Goal: Task Accomplishment & Management: Manage account settings

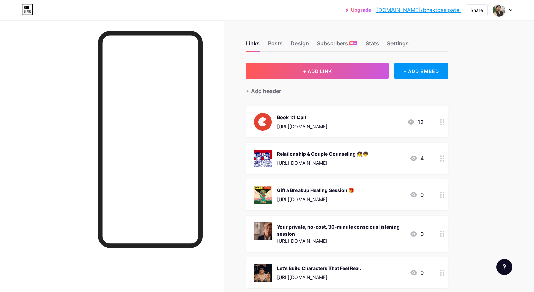
scroll to position [58, 0]
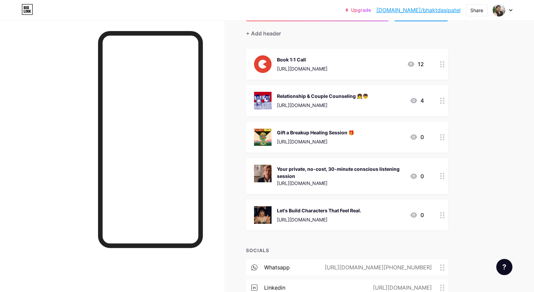
click at [82, 102] on div at bounding box center [112, 166] width 225 height 292
click at [234, 129] on div "Links Posts Design Subscribers NEW Stats Settings + ADD LINK + ADD EMBED + Add …" at bounding box center [238, 166] width 477 height 407
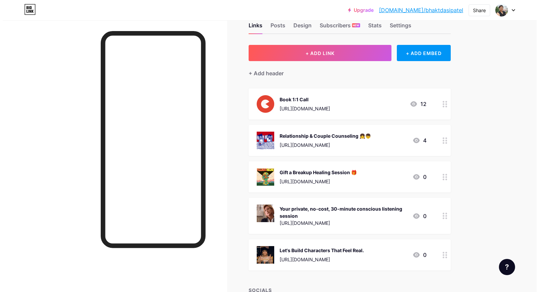
scroll to position [16, 0]
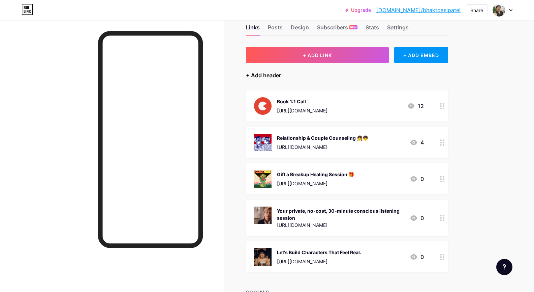
click at [259, 74] on div "+ Add header" at bounding box center [263, 75] width 35 height 8
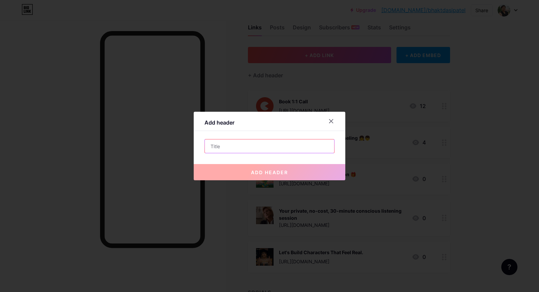
click at [234, 141] on input "text" at bounding box center [269, 145] width 129 height 13
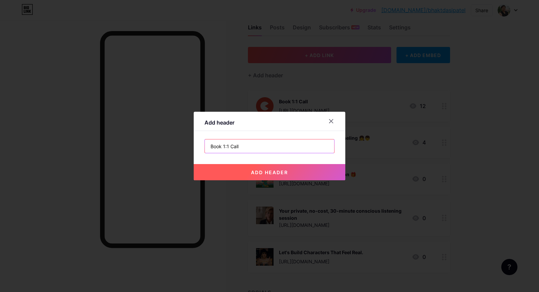
type input "Book 1:1 Call"
click at [255, 174] on span "add header" at bounding box center [269, 172] width 37 height 6
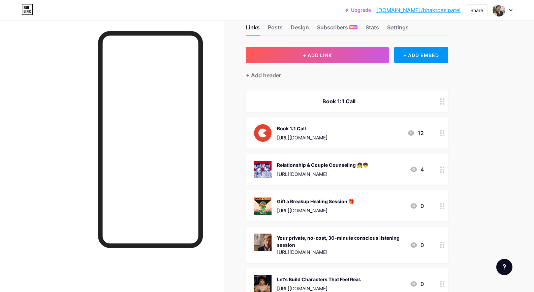
click at [446, 136] on div at bounding box center [442, 132] width 11 height 31
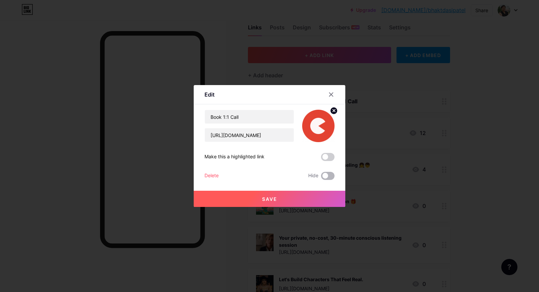
click at [326, 175] on span at bounding box center [327, 176] width 13 height 8
click at [321, 177] on input "checkbox" at bounding box center [321, 177] width 0 height 0
click at [301, 200] on button "Save" at bounding box center [270, 198] width 152 height 16
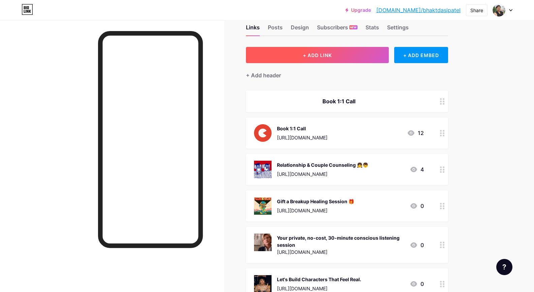
click at [304, 59] on button "+ ADD LINK" at bounding box center [317, 55] width 143 height 16
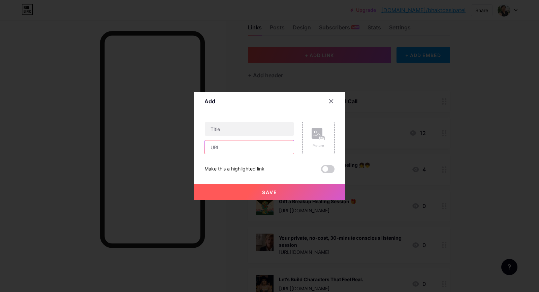
click at [256, 146] on input "text" at bounding box center [249, 146] width 89 height 13
paste input "[URL][DOMAIN_NAME]"
type input "[URL][DOMAIN_NAME]"
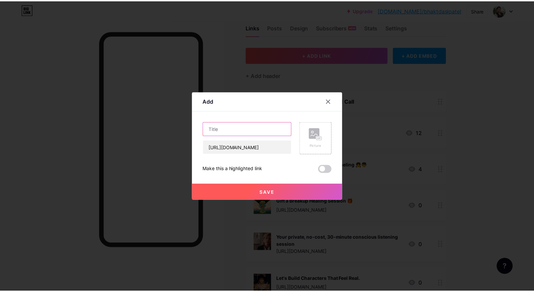
scroll to position [0, 0]
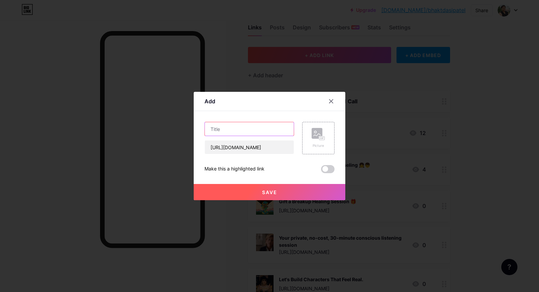
click at [255, 128] on input "text" at bounding box center [249, 128] width 89 height 13
paste input "💆 [MEDICAL_DATA]"
type input "💆 [MEDICAL_DATA]"
click at [319, 140] on rect at bounding box center [322, 138] width 6 height 4
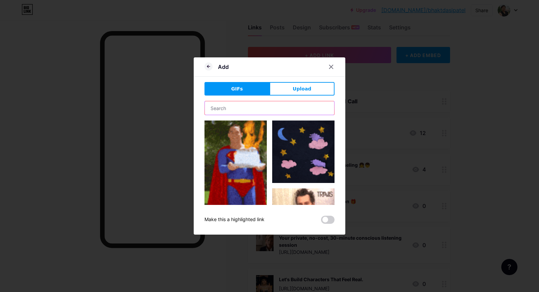
click at [266, 112] on input "text" at bounding box center [269, 107] width 129 height 13
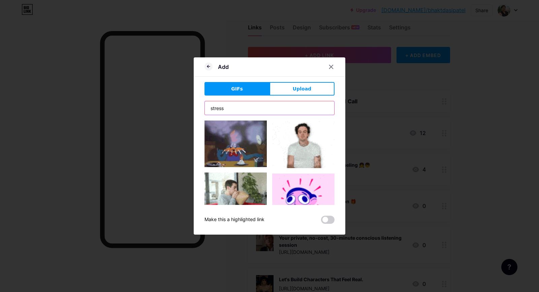
type input "stress"
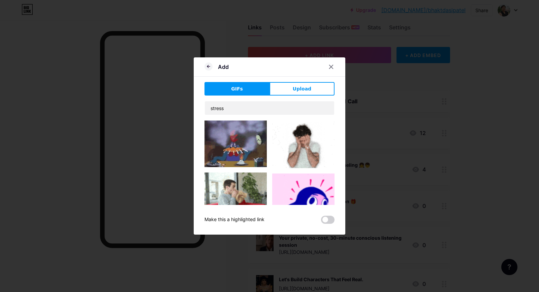
click at [294, 142] on img at bounding box center [303, 144] width 62 height 48
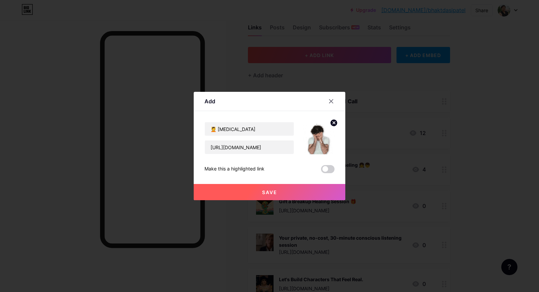
click at [288, 189] on button "Save" at bounding box center [270, 192] width 152 height 16
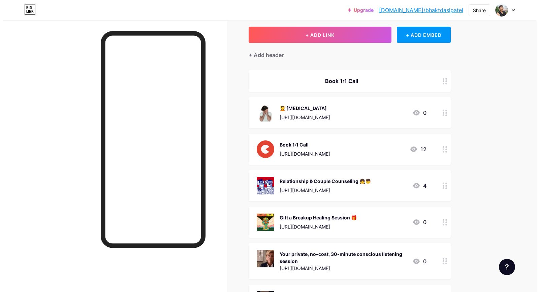
scroll to position [37, 0]
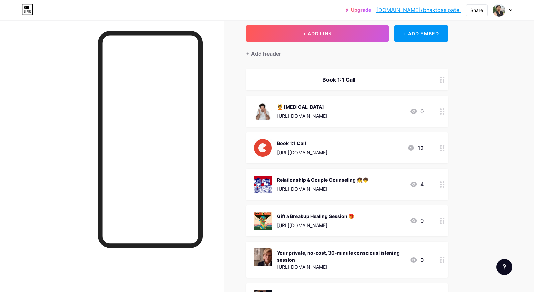
click at [398, 97] on div "💆 [MEDICAL_DATA] [URL][DOMAIN_NAME] 0" at bounding box center [347, 111] width 202 height 31
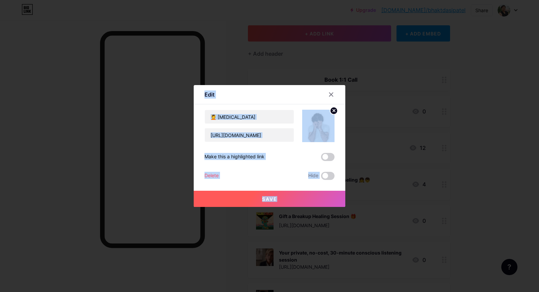
click at [398, 97] on div at bounding box center [269, 146] width 539 height 292
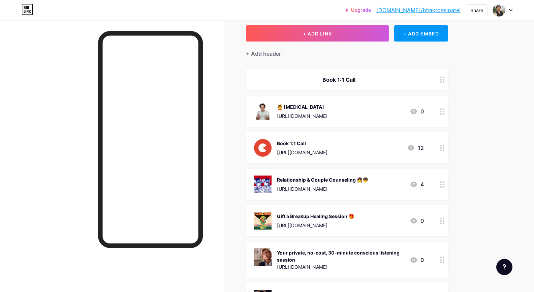
click at [328, 107] on div "💆 [MEDICAL_DATA]" at bounding box center [302, 106] width 51 height 7
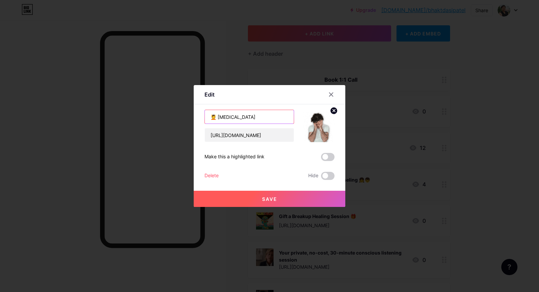
click at [216, 115] on input "💆 [MEDICAL_DATA]" at bounding box center [249, 116] width 89 height 13
type input "[MEDICAL_DATA]"
click at [252, 194] on button "Save" at bounding box center [270, 198] width 152 height 16
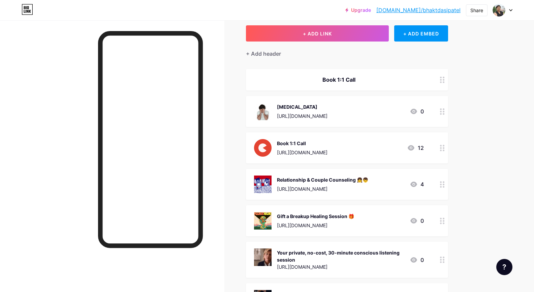
click at [321, 177] on div "Relationship & Couple Counseling 👧👦" at bounding box center [322, 179] width 91 height 7
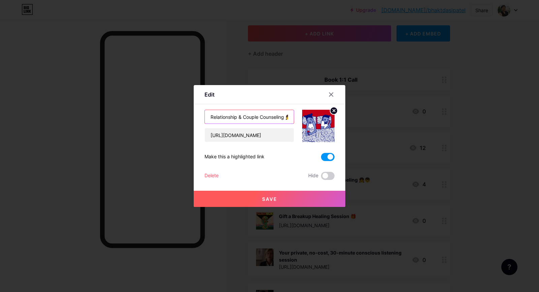
click at [282, 116] on input "Relationship & Couple Counseling 👧👦" at bounding box center [249, 116] width 89 height 13
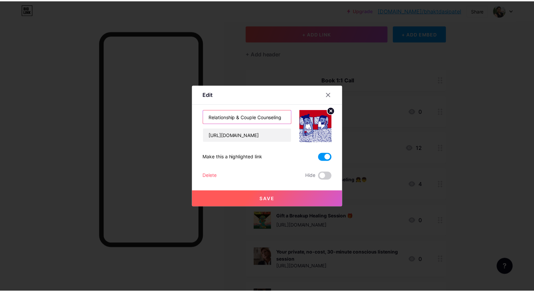
scroll to position [0, 0]
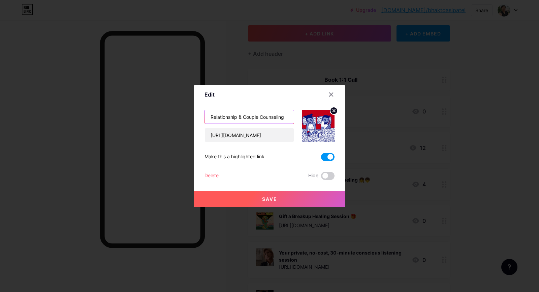
type input "Relationship & Couple Counseling"
click at [306, 196] on button "Save" at bounding box center [270, 198] width 152 height 16
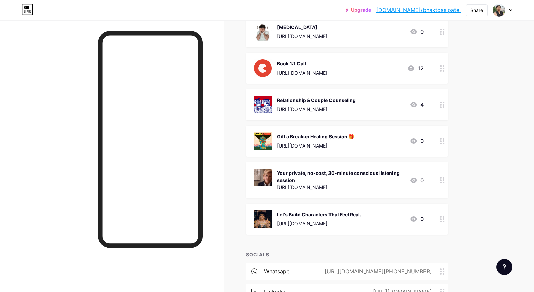
scroll to position [117, 0]
click at [343, 134] on div "Gift a Breakup Healing Session 🎁" at bounding box center [315, 135] width 77 height 7
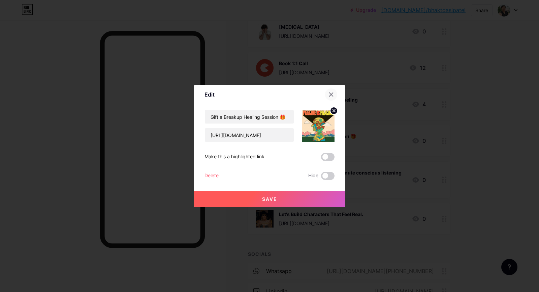
click at [330, 94] on icon at bounding box center [331, 94] width 5 height 5
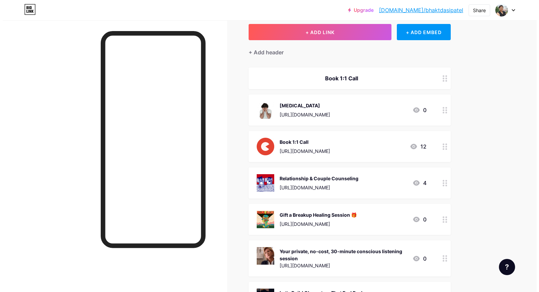
scroll to position [0, 0]
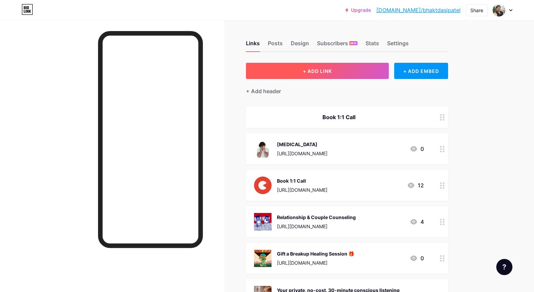
click at [286, 70] on button "+ ADD LINK" at bounding box center [317, 71] width 143 height 16
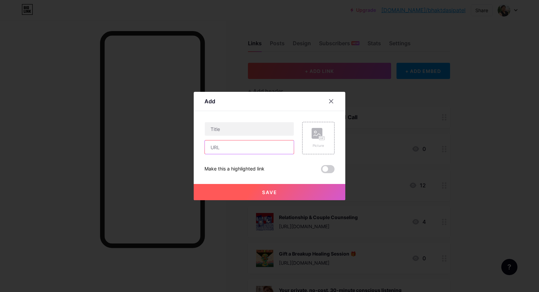
click at [253, 146] on input "text" at bounding box center [249, 146] width 89 height 13
paste input "[URL][DOMAIN_NAME]"
type input "[URL][DOMAIN_NAME]"
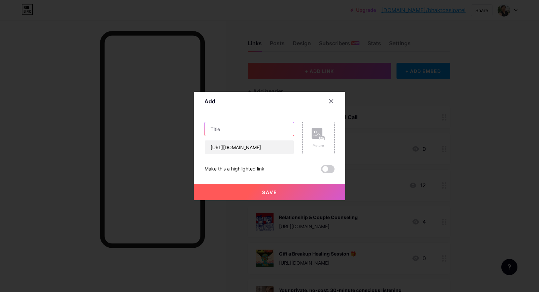
click at [252, 132] on input "text" at bounding box center [249, 128] width 89 height 13
paste input "💚 Anxiety & [MEDICAL_DATA] Management"
type input "Anxiety & [MEDICAL_DATA] Management"
click at [180, 25] on div at bounding box center [269, 146] width 539 height 292
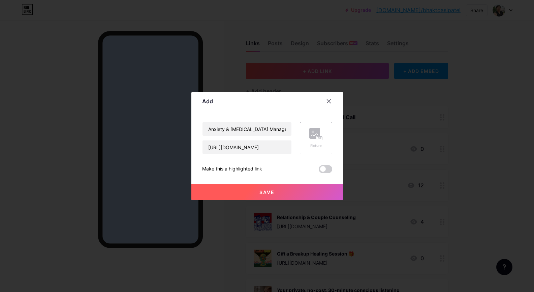
click at [180, 25] on div at bounding box center [112, 166] width 225 height 292
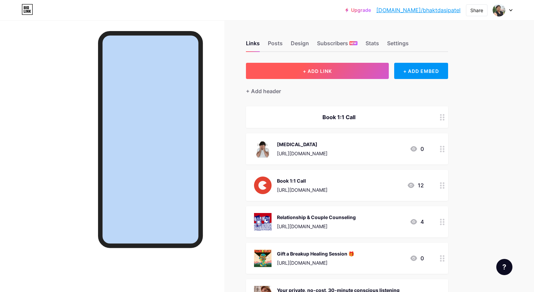
click at [289, 77] on button "+ ADD LINK" at bounding box center [317, 71] width 143 height 16
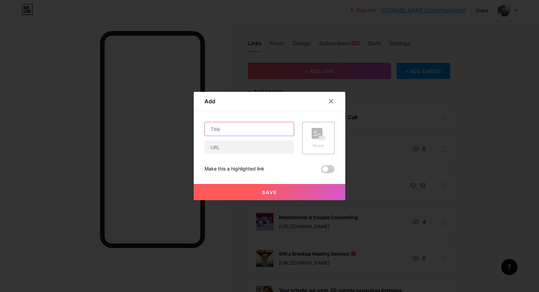
click at [253, 129] on input "text" at bounding box center [249, 128] width 89 height 13
paste input "💚 Anxiety & [MEDICAL_DATA] Management"
type input "Anxiety & [MEDICAL_DATA] Management"
click at [256, 145] on input "text" at bounding box center [249, 146] width 89 height 13
paste input "[URL][DOMAIN_NAME]"
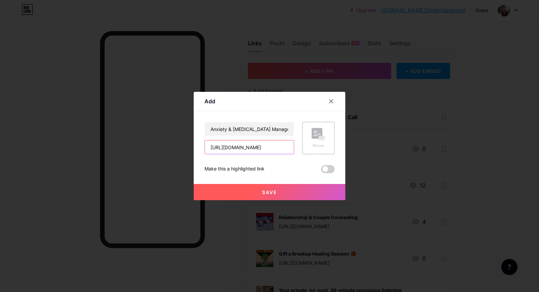
scroll to position [0, 39]
type input "[URL][DOMAIN_NAME]"
click at [319, 136] on rect at bounding box center [322, 138] width 6 height 4
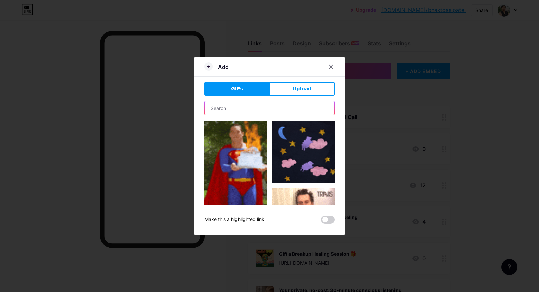
click at [278, 105] on input "text" at bounding box center [269, 107] width 129 height 13
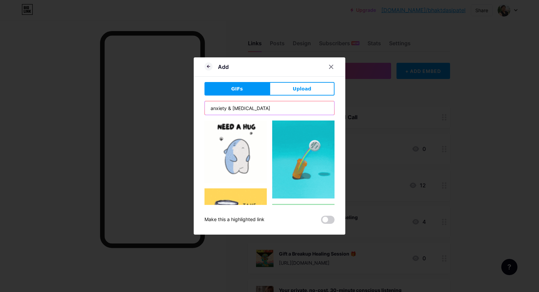
type input "anxiety & [MEDICAL_DATA]"
click at [198, 146] on div "Add GIFs Upload Content YouTube Play YouTube video without leaving your page. A…" at bounding box center [270, 145] width 152 height 177
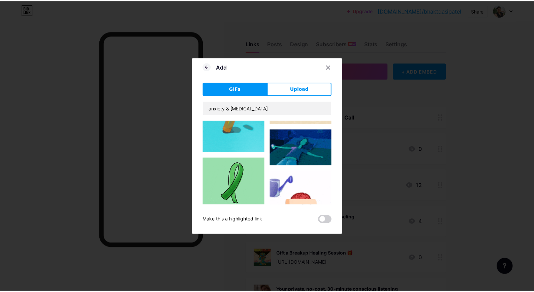
scroll to position [717, 0]
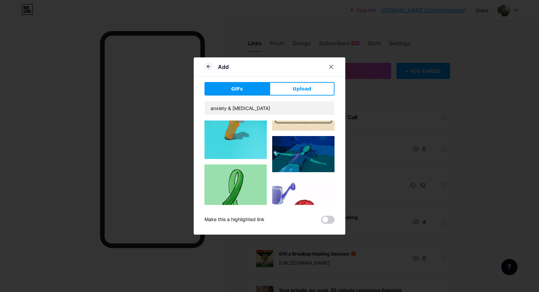
click at [209, 164] on img at bounding box center [236, 195] width 62 height 62
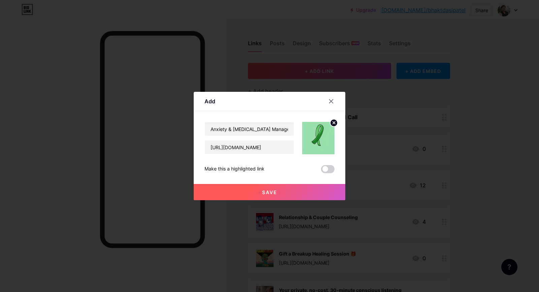
click at [288, 187] on button "Save" at bounding box center [270, 192] width 152 height 16
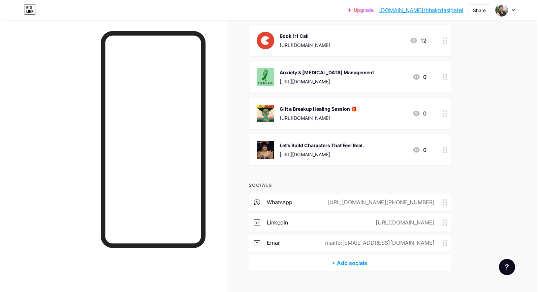
scroll to position [235, 0]
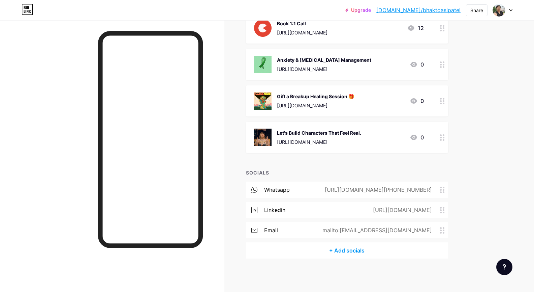
click at [343, 61] on div "Anxiety & [MEDICAL_DATA] Management" at bounding box center [324, 59] width 94 height 7
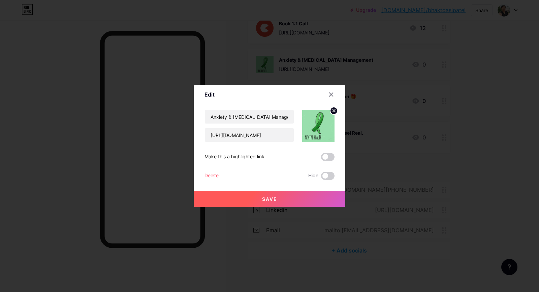
click at [330, 110] on circle at bounding box center [333, 110] width 7 height 7
click at [318, 123] on rect at bounding box center [317, 121] width 11 height 11
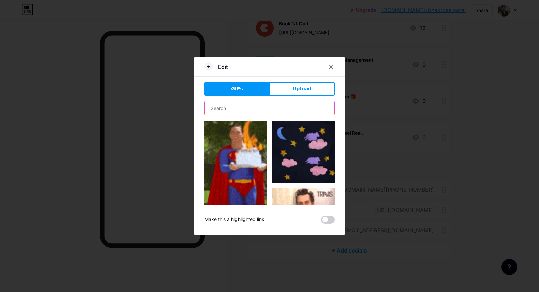
click at [311, 103] on input "text" at bounding box center [269, 107] width 129 height 13
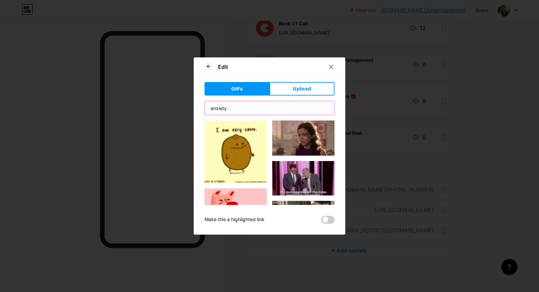
type input "anxiety"
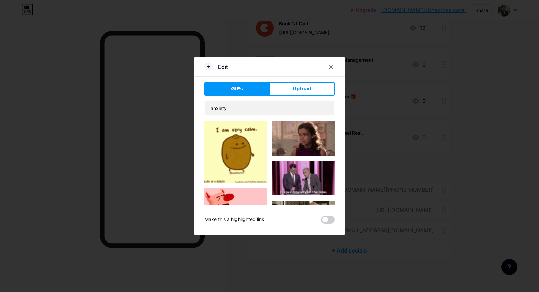
click at [199, 113] on div "Edit GIFs Upload Content YouTube Play YouTube video without leaving your page. …" at bounding box center [270, 145] width 152 height 177
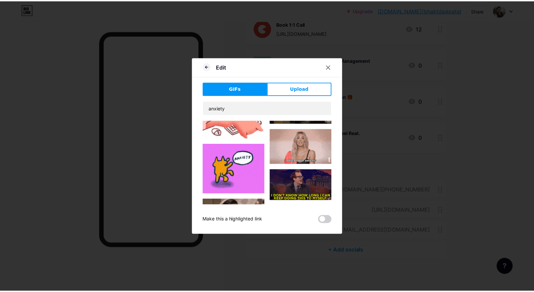
scroll to position [110, 0]
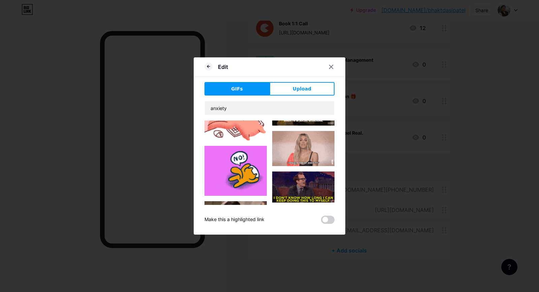
click at [285, 142] on img at bounding box center [303, 148] width 62 height 35
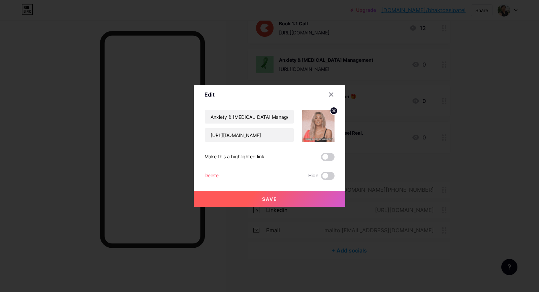
click at [283, 194] on button "Save" at bounding box center [270, 198] width 152 height 16
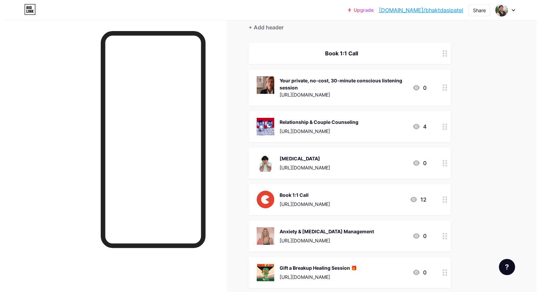
scroll to position [0, 0]
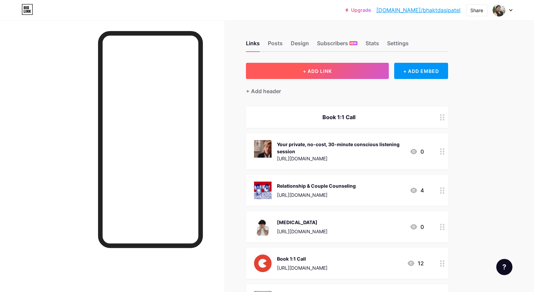
click at [334, 76] on button "+ ADD LINK" at bounding box center [317, 71] width 143 height 16
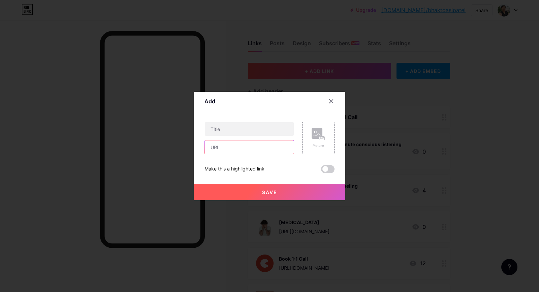
click at [256, 143] on input "text" at bounding box center [249, 146] width 89 height 13
paste input "[URL][DOMAIN_NAME]"
type input "[URL][DOMAIN_NAME]"
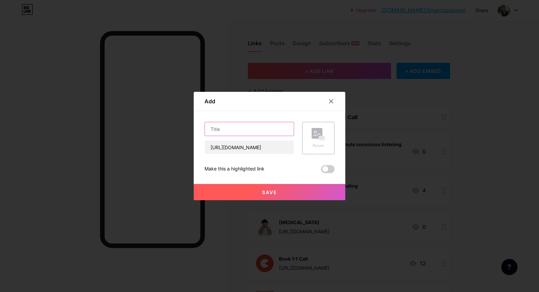
click at [255, 131] on input "text" at bounding box center [249, 128] width 89 height 13
paste input "Trauma Counseling"
type input "Trauma Counseling"
click at [303, 139] on div "Picture" at bounding box center [318, 138] width 32 height 32
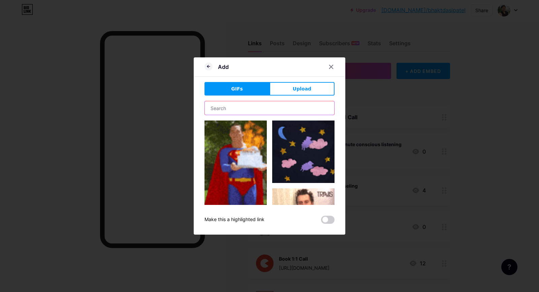
click at [270, 114] on input "text" at bounding box center [269, 107] width 129 height 13
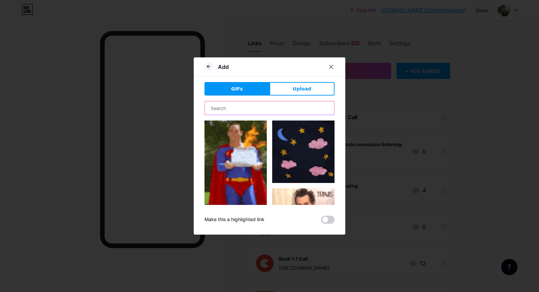
paste input "Trauma Counseling"
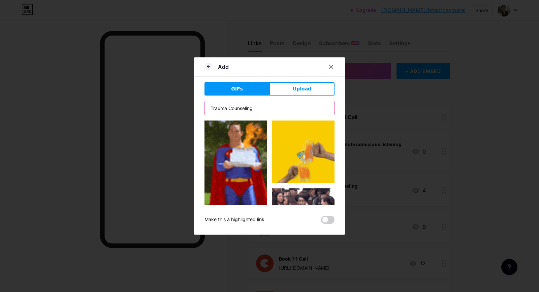
type input "Trauma Counseling"
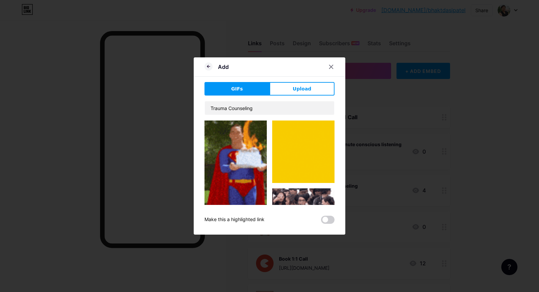
click at [202, 108] on div "Add GIFs Upload Content YouTube Play YouTube video without leaving your page. A…" at bounding box center [270, 145] width 152 height 177
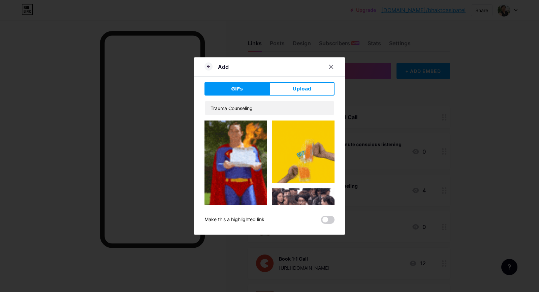
click at [200, 107] on div "Add GIFs Upload Content YouTube Play YouTube video without leaving your page. A…" at bounding box center [270, 145] width 152 height 177
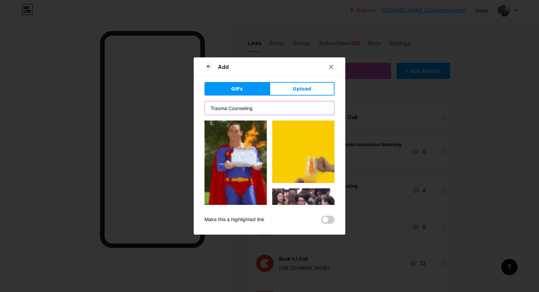
click at [258, 108] on input "Trauma Counseling" at bounding box center [269, 107] width 129 height 13
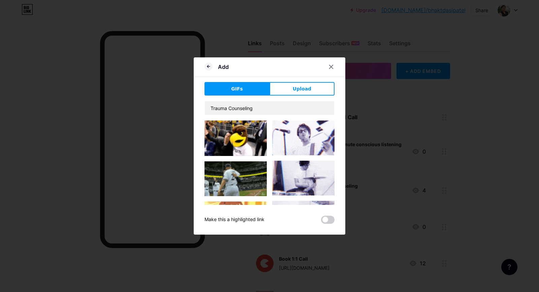
click at [196, 115] on div "Add GIFs Upload Content YouTube Play YouTube video without leaving your page. A…" at bounding box center [270, 145] width 152 height 177
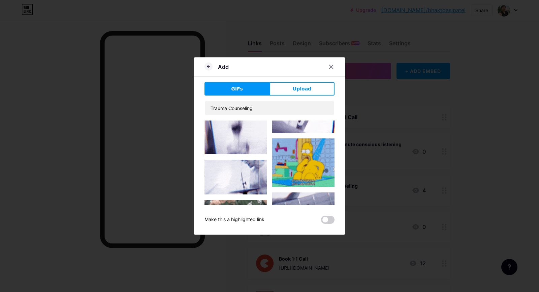
scroll to position [449, 0]
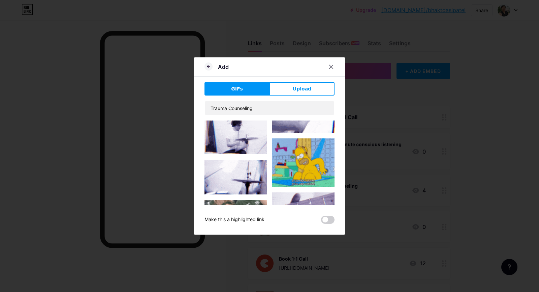
click at [243, 159] on img at bounding box center [236, 176] width 62 height 35
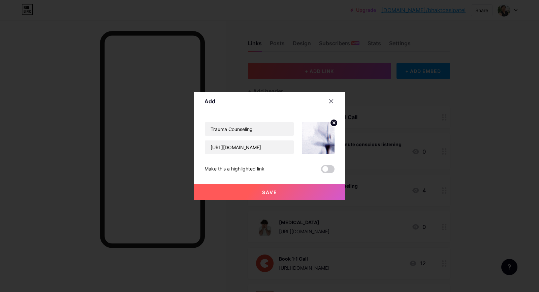
click at [333, 119] on icon at bounding box center [334, 123] width 8 height 8
click at [273, 125] on input "Trauma Counseling" at bounding box center [249, 128] width 89 height 13
type input "Trauma Counseling"
click at [312, 136] on rect at bounding box center [317, 133] width 11 height 11
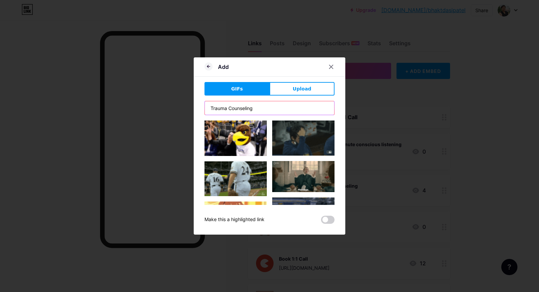
click at [273, 112] on input "Trauma Counseling" at bounding box center [269, 107] width 129 height 13
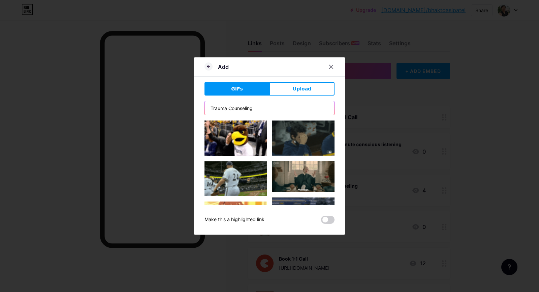
click at [273, 112] on input "Trauma Counseling" at bounding box center [269, 107] width 129 height 13
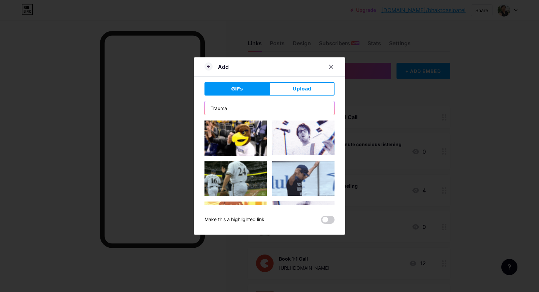
type input "Trauma"
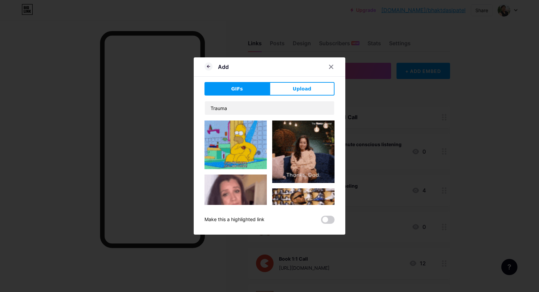
click at [197, 123] on div "Add GIFs Upload Content YouTube Play YouTube video without leaving your page. A…" at bounding box center [270, 145] width 152 height 177
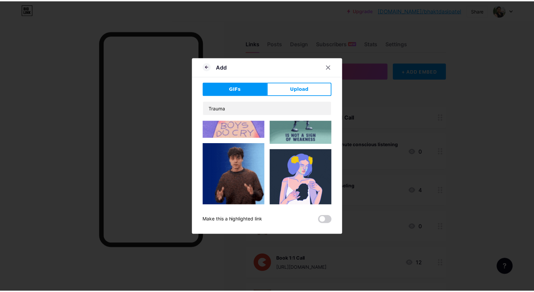
scroll to position [404, 0]
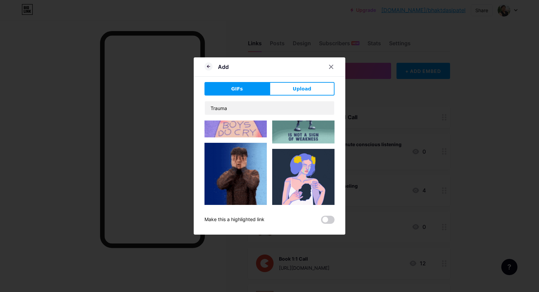
click at [292, 154] on img at bounding box center [303, 180] width 62 height 62
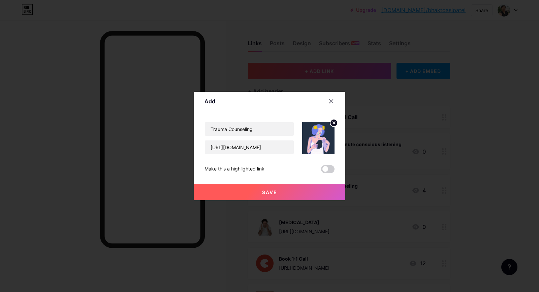
click at [281, 188] on button "Save" at bounding box center [270, 192] width 152 height 16
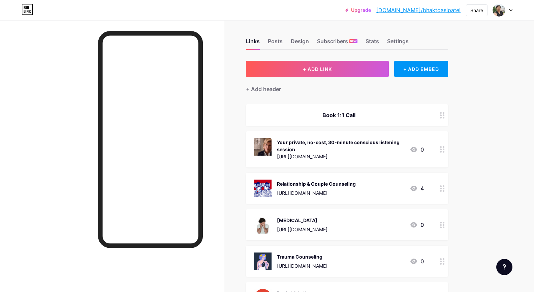
scroll to position [2, 0]
